Goal: Check status: Check status

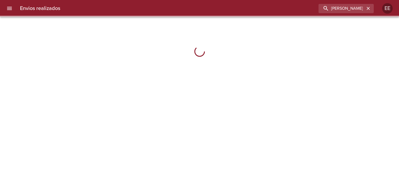
type input "[PERSON_NAME] [PERSON_NAME]"
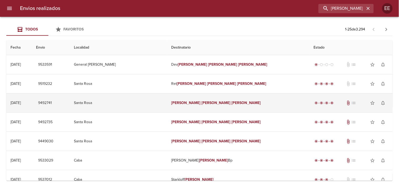
click at [194, 98] on td "[PERSON_NAME] [PERSON_NAME]" at bounding box center [238, 103] width 143 height 19
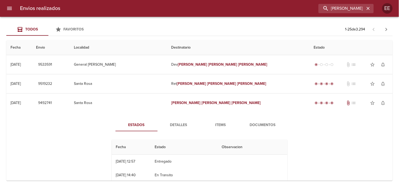
click at [220, 126] on span "Items" at bounding box center [221, 125] width 36 height 7
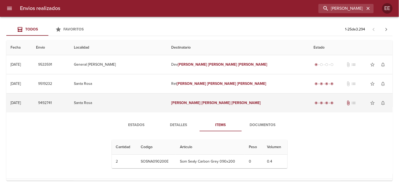
click at [232, 101] on em "[PERSON_NAME]" at bounding box center [246, 103] width 29 height 4
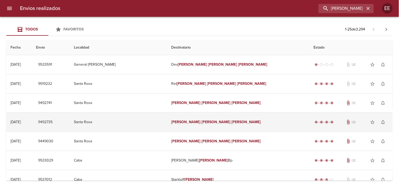
click at [232, 123] on em "[PERSON_NAME]" at bounding box center [246, 122] width 29 height 4
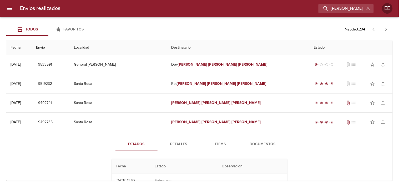
click at [218, 145] on span "Items" at bounding box center [221, 144] width 36 height 7
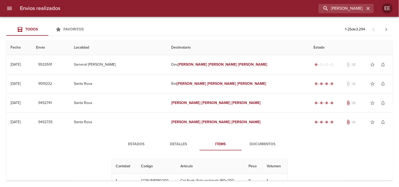
scroll to position [29, 0]
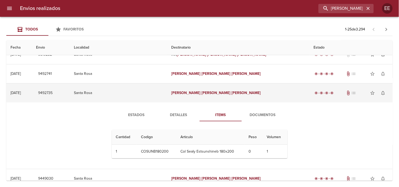
click at [232, 94] on em "[PERSON_NAME]" at bounding box center [246, 93] width 29 height 4
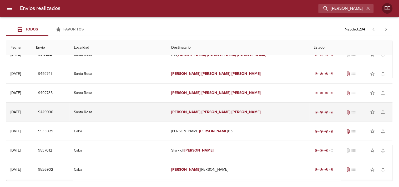
click at [218, 119] on td "[PERSON_NAME] [PERSON_NAME]" at bounding box center [238, 112] width 143 height 19
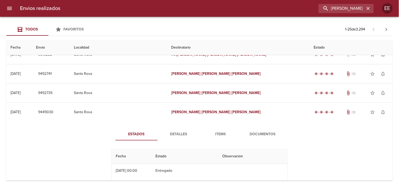
click at [219, 131] on button "Items" at bounding box center [221, 134] width 42 height 13
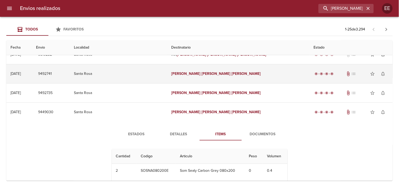
click at [232, 75] on em "[PERSON_NAME]" at bounding box center [246, 74] width 29 height 4
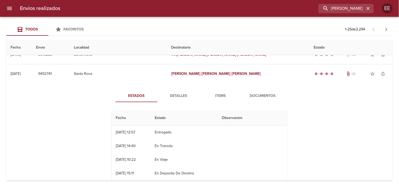
click at [222, 96] on span "Items" at bounding box center [221, 96] width 36 height 7
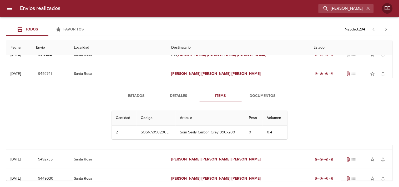
scroll to position [0, 0]
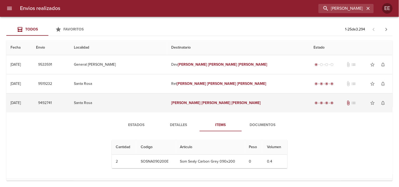
click at [216, 100] on td "[PERSON_NAME] [PERSON_NAME]" at bounding box center [238, 103] width 143 height 19
